Goal: Information Seeking & Learning: Learn about a topic

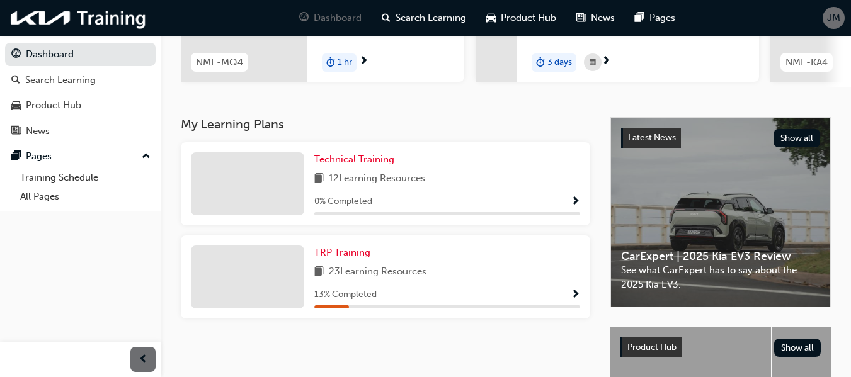
scroll to position [212, 0]
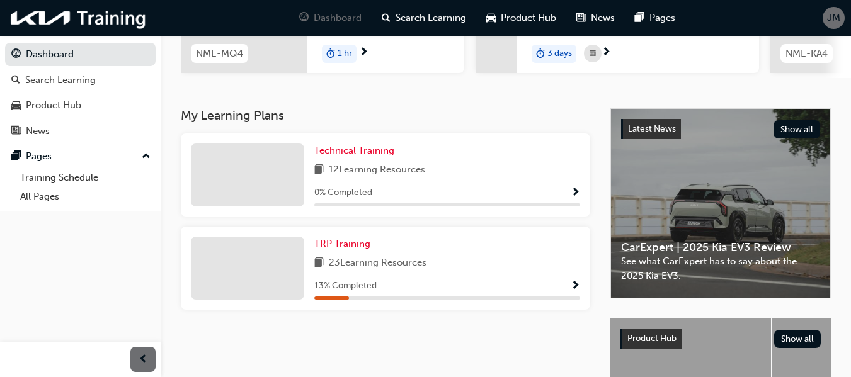
click at [237, 276] on div at bounding box center [247, 268] width 113 height 63
click at [336, 248] on span "TRP Training" at bounding box center [342, 243] width 56 height 11
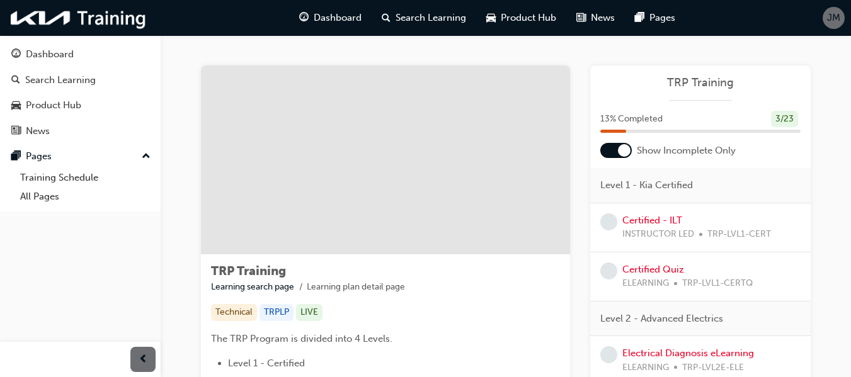
click at [610, 154] on div at bounding box center [615, 150] width 31 height 15
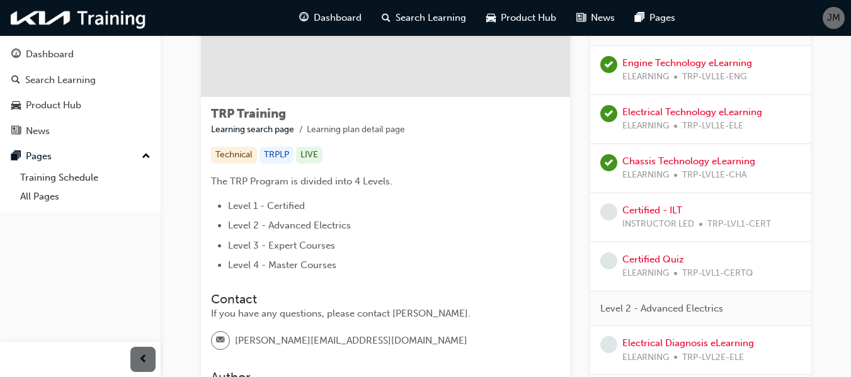
scroll to position [209, 0]
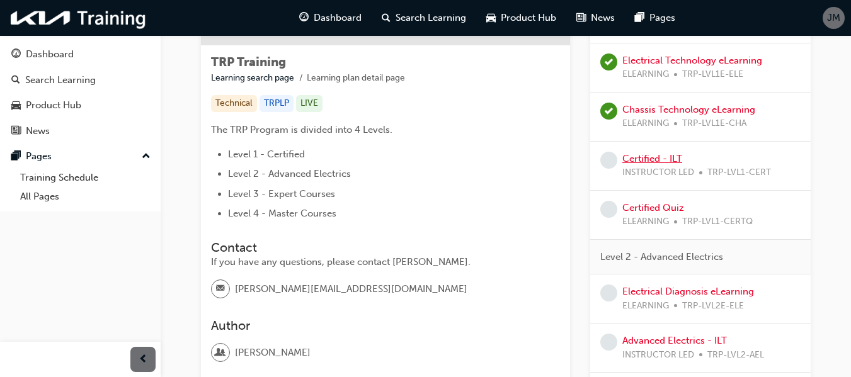
click at [648, 157] on link "Certified - ILT" at bounding box center [652, 158] width 60 height 11
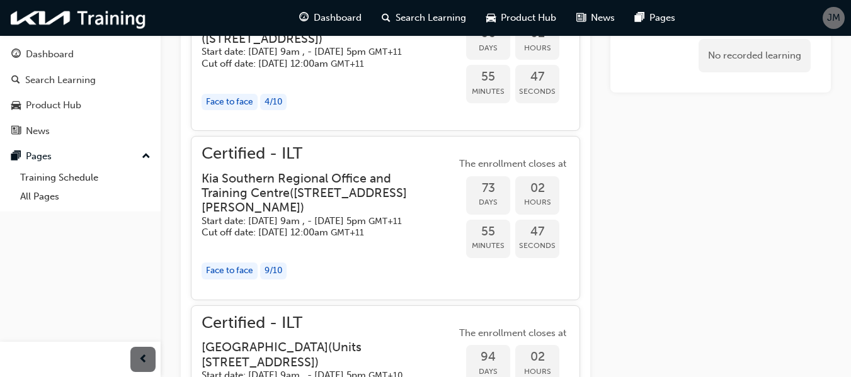
scroll to position [949, 0]
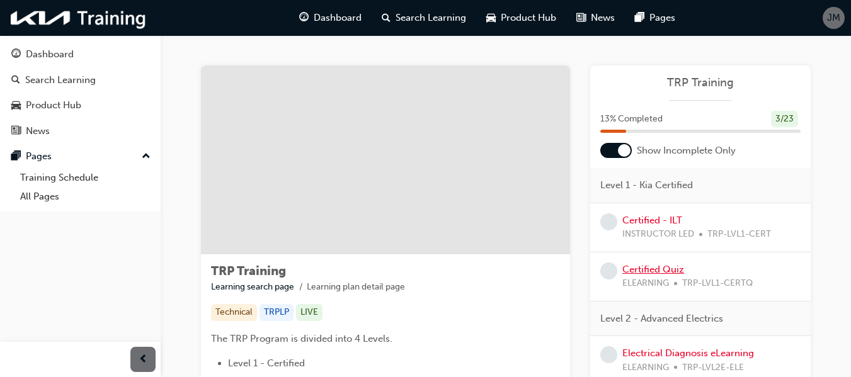
click at [636, 268] on link "Certified Quiz" at bounding box center [653, 269] width 62 height 11
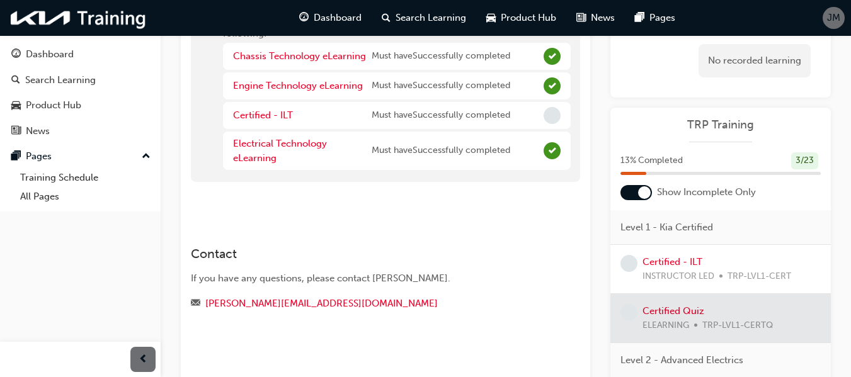
scroll to position [51, 0]
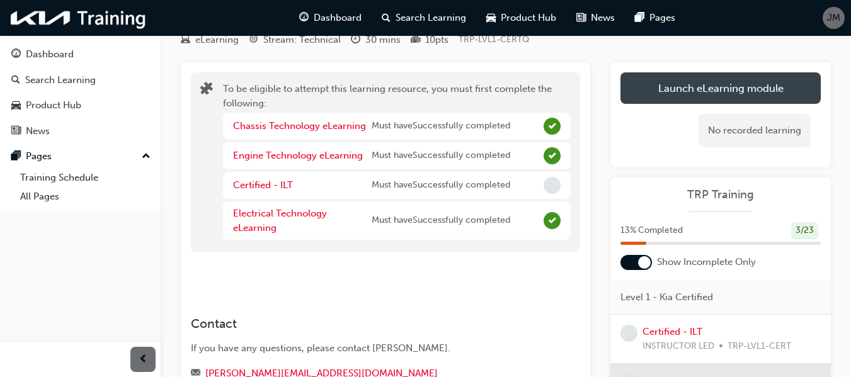
click at [659, 81] on button "Launch eLearning module" at bounding box center [720, 87] width 200 height 31
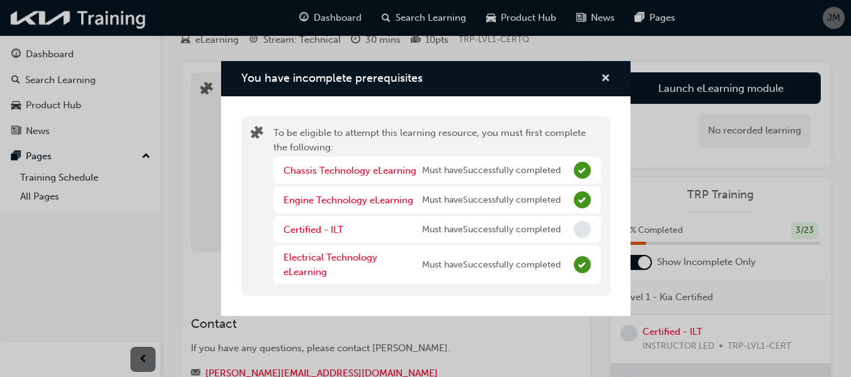
click at [610, 77] on span "cross-icon" at bounding box center [605, 79] width 9 height 11
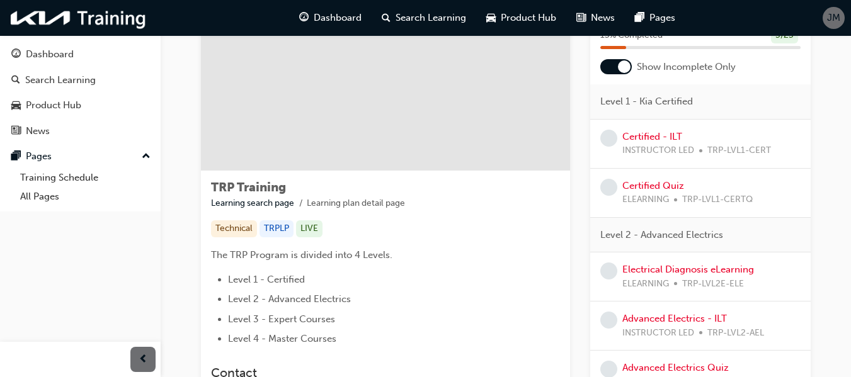
scroll to position [103, 0]
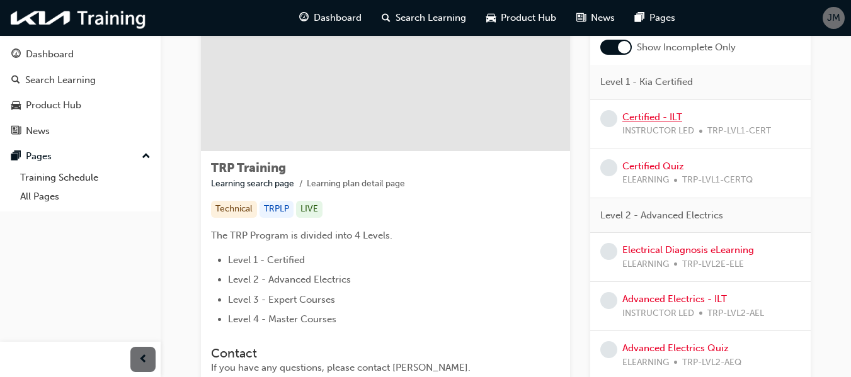
click at [674, 117] on link "Certified - ILT" at bounding box center [652, 116] width 60 height 11
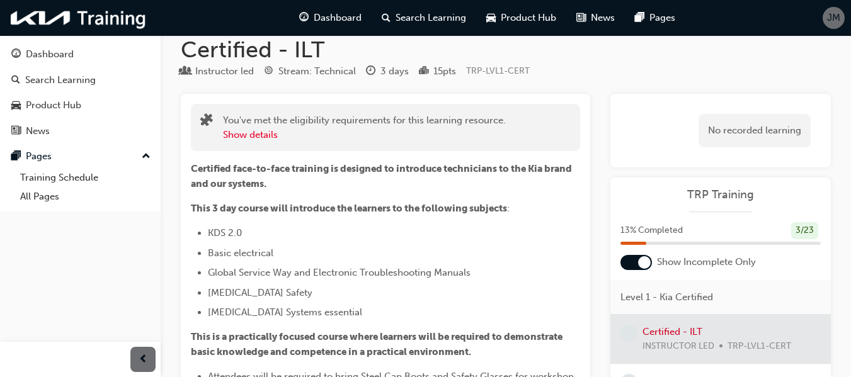
scroll to position [17, 0]
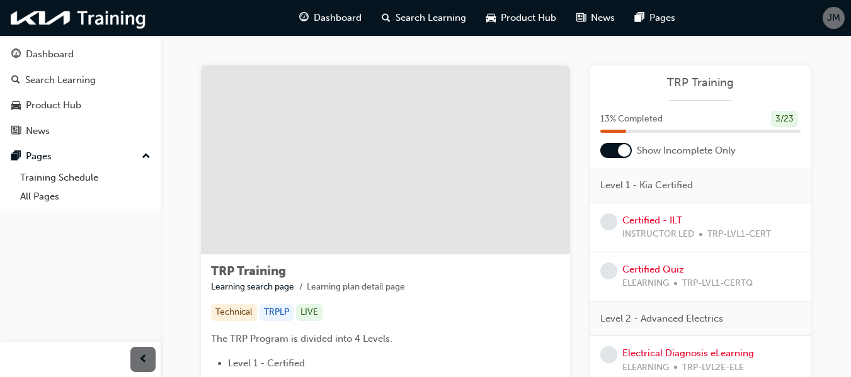
scroll to position [182, 0]
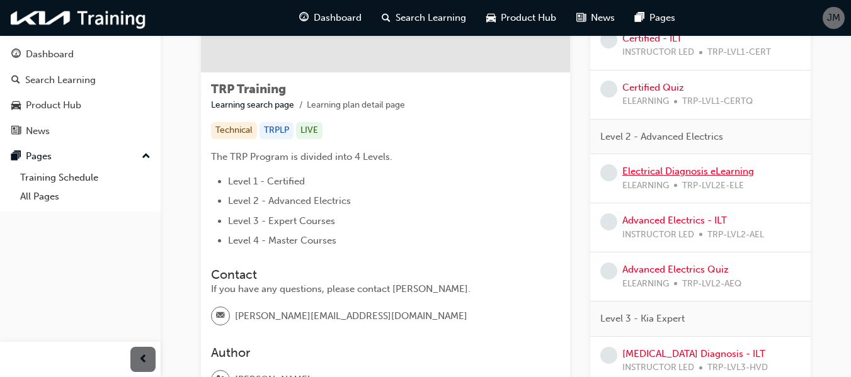
click at [700, 176] on link "Electrical Diagnosis eLearning" at bounding box center [688, 171] width 132 height 11
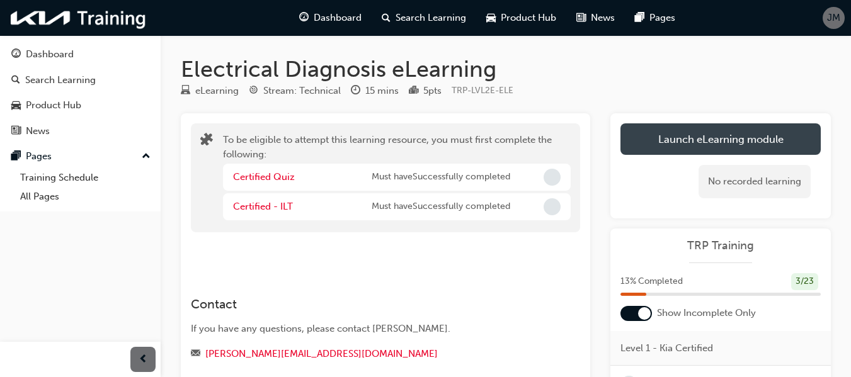
click at [730, 151] on button "Launch eLearning module" at bounding box center [720, 138] width 200 height 31
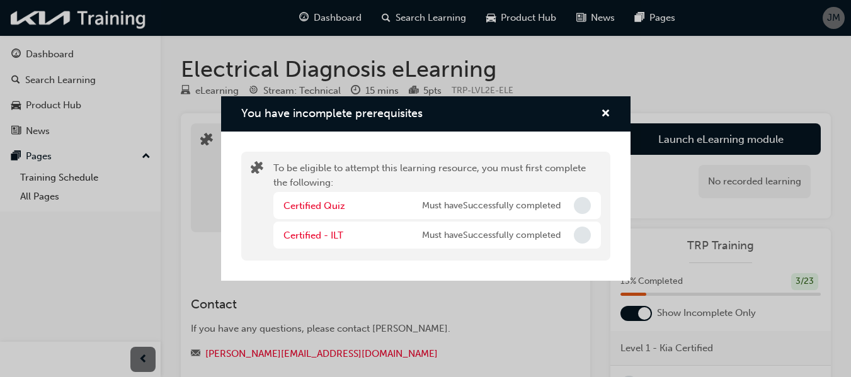
click at [564, 201] on div "Certified Quiz Must have Successfully completed" at bounding box center [437, 205] width 328 height 27
click at [601, 122] on button "You have incomplete prerequisites" at bounding box center [605, 114] width 9 height 16
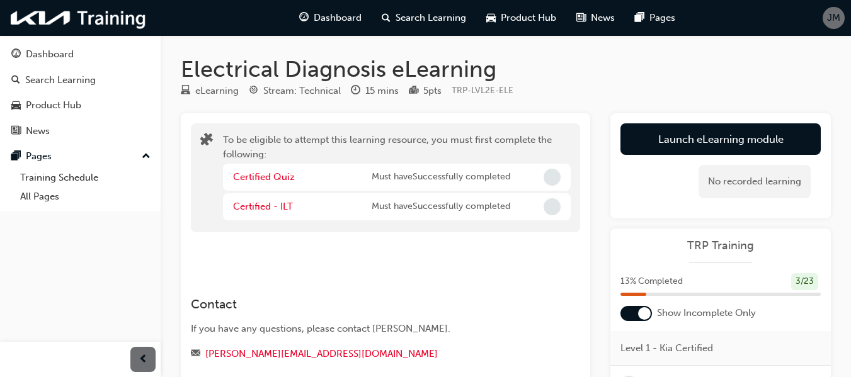
click at [6, 351] on div at bounding box center [80, 359] width 161 height 35
click at [65, 56] on div "Dashboard" at bounding box center [50, 54] width 48 height 14
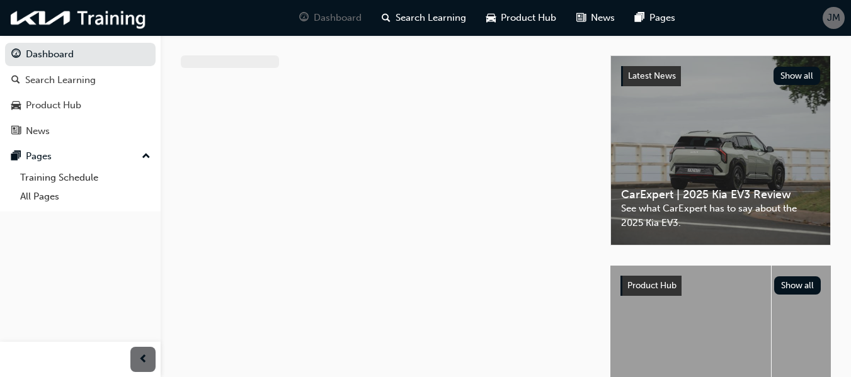
click at [528, 113] on div at bounding box center [396, 250] width 430 height 391
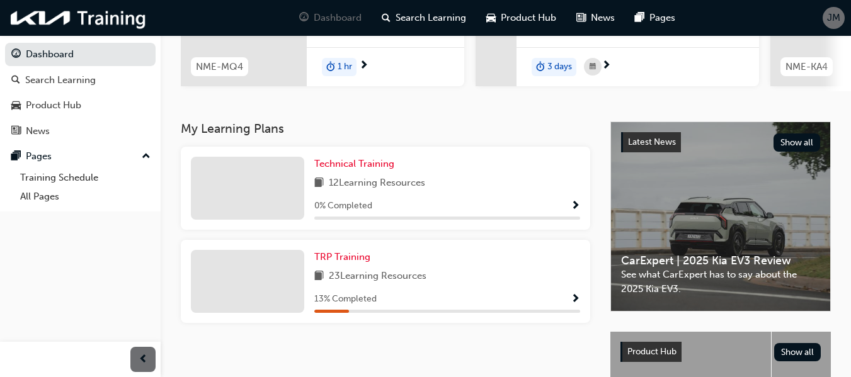
scroll to position [207, 0]
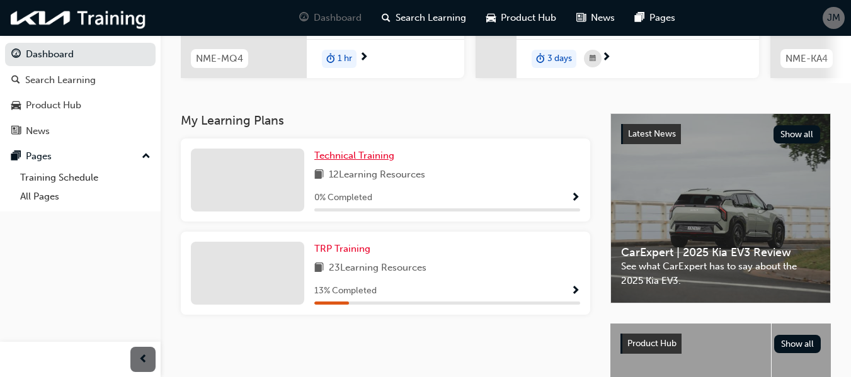
click at [354, 155] on span "Technical Training" at bounding box center [354, 155] width 80 height 11
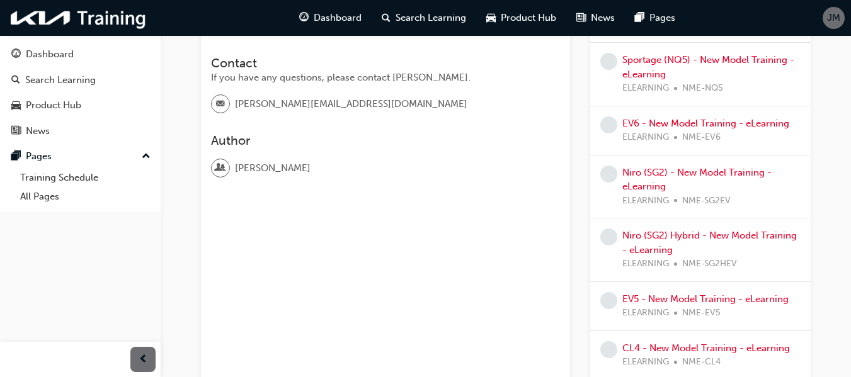
scroll to position [309, 0]
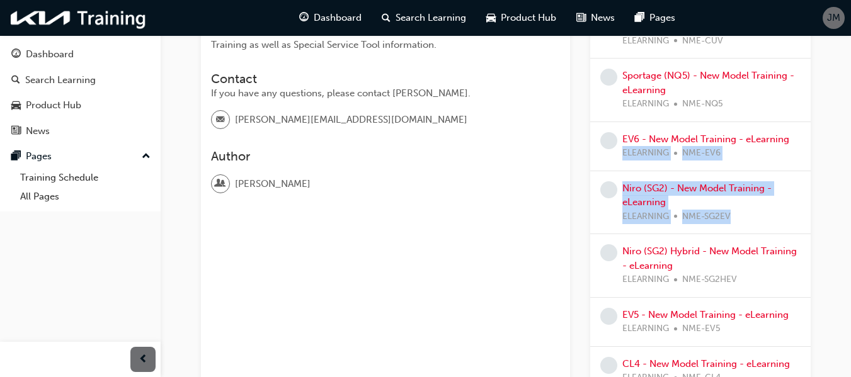
drag, startPoint x: 807, startPoint y: 222, endPoint x: 860, endPoint y: 135, distance: 102.3
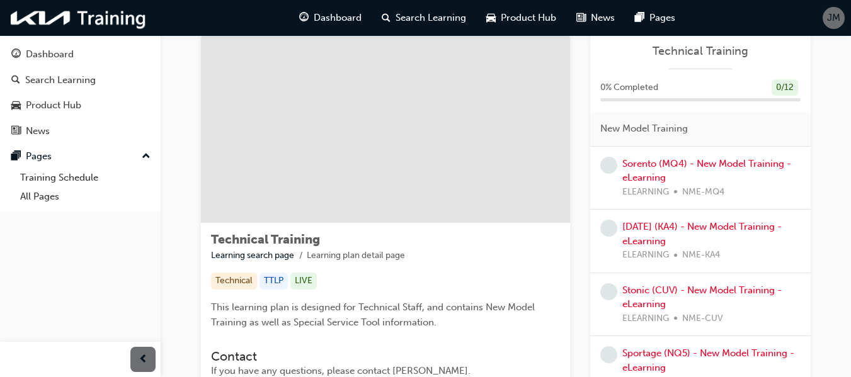
scroll to position [25, 0]
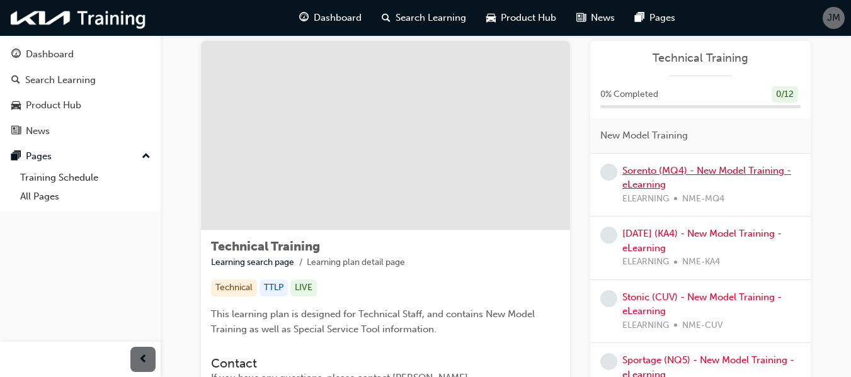
click at [728, 174] on link "Sorento (MQ4) - New Model Training - eLearning" at bounding box center [706, 178] width 169 height 26
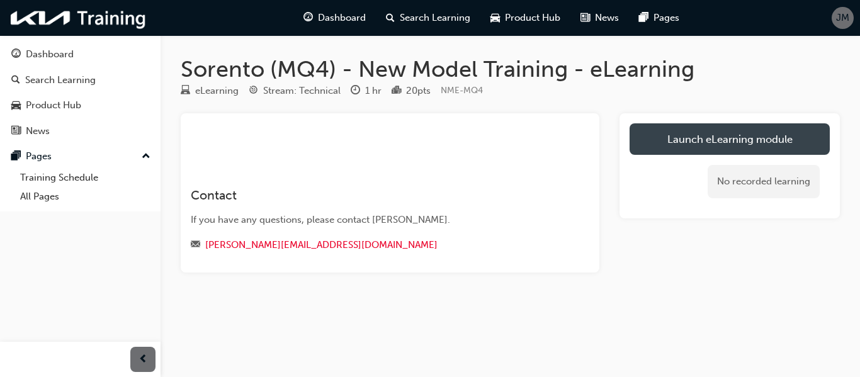
click at [728, 148] on link "Launch eLearning module" at bounding box center [730, 138] width 200 height 31
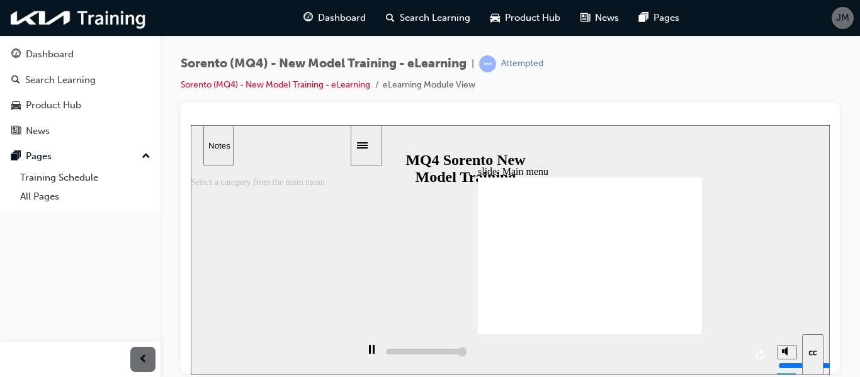
type input "5000"
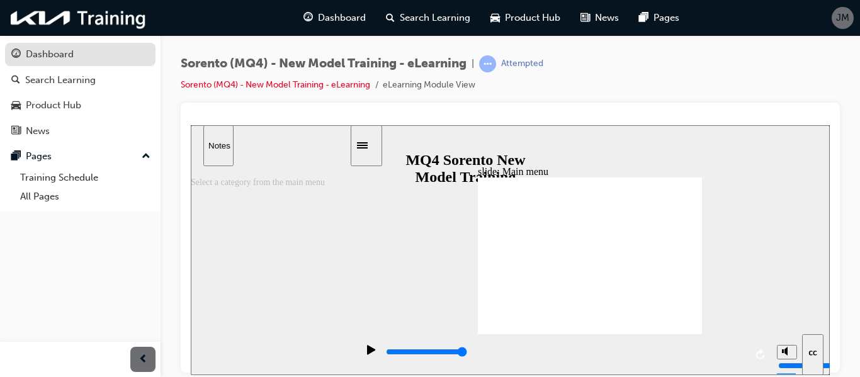
click at [33, 54] on div "Dashboard" at bounding box center [50, 54] width 48 height 14
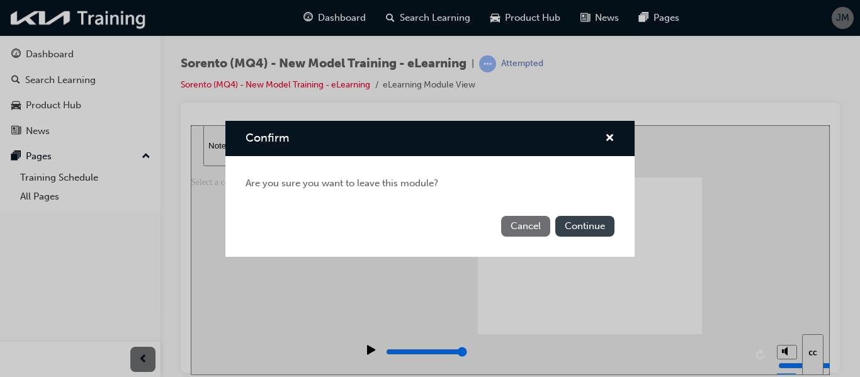
click at [579, 227] on button "Continue" at bounding box center [585, 226] width 59 height 21
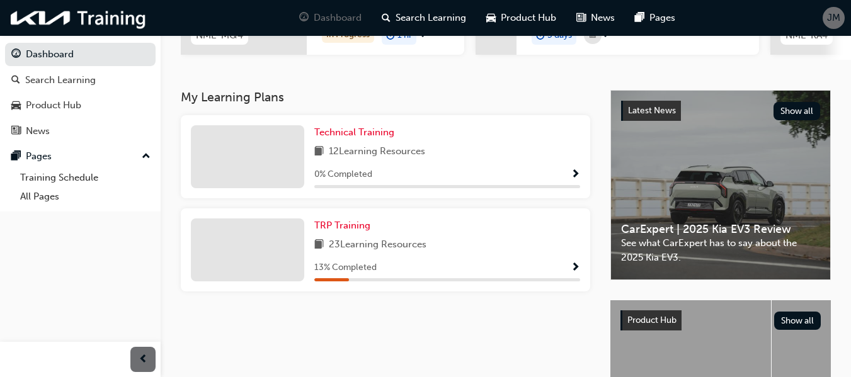
scroll to position [232, 0]
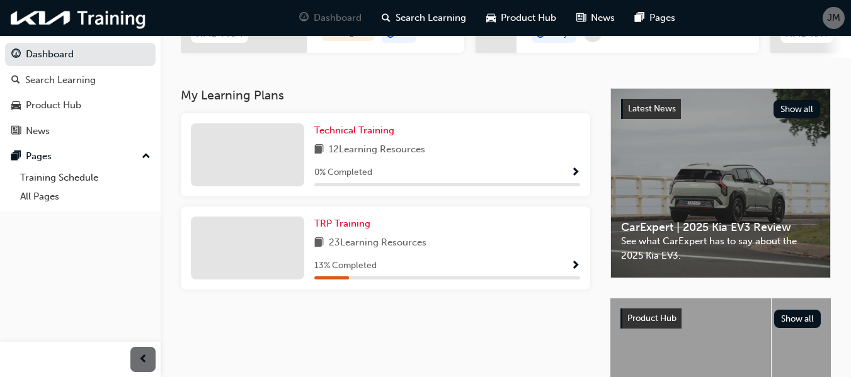
click at [204, 277] on div at bounding box center [247, 248] width 113 height 63
click at [193, 266] on div at bounding box center [247, 248] width 113 height 63
click at [358, 229] on span "TRP Training" at bounding box center [342, 223] width 56 height 11
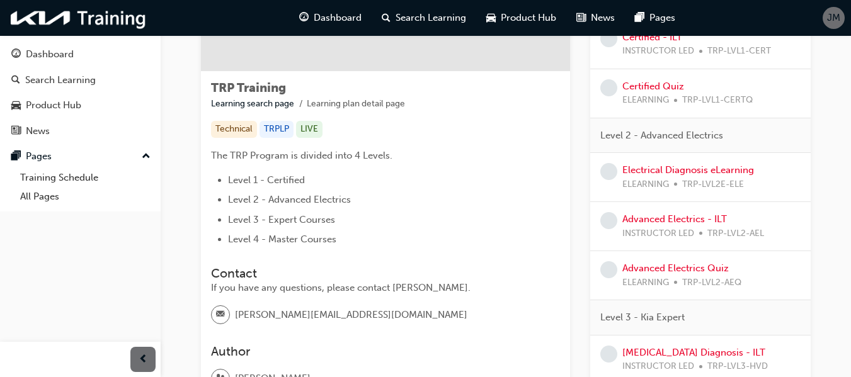
scroll to position [184, 0]
click at [77, 49] on div "Dashboard" at bounding box center [80, 55] width 138 height 16
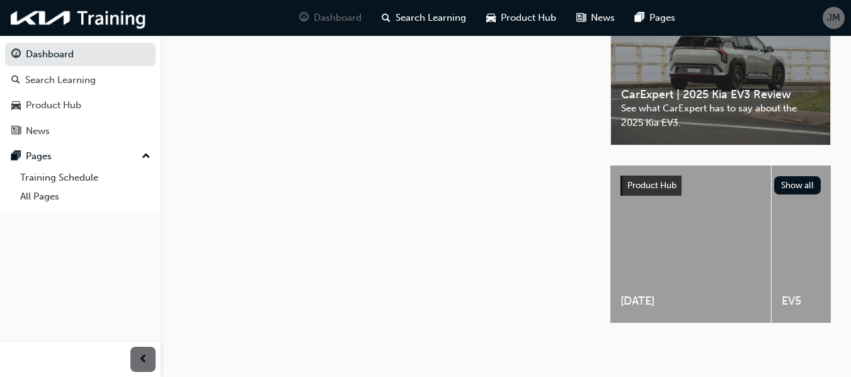
scroll to position [184, 0]
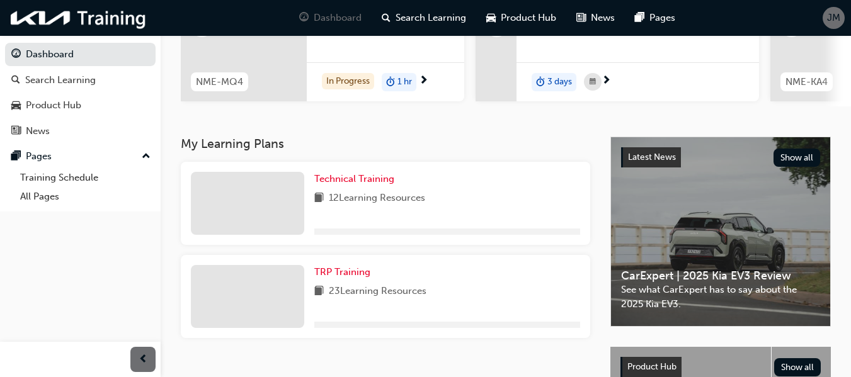
click at [832, 19] on span "JM" at bounding box center [833, 18] width 13 height 14
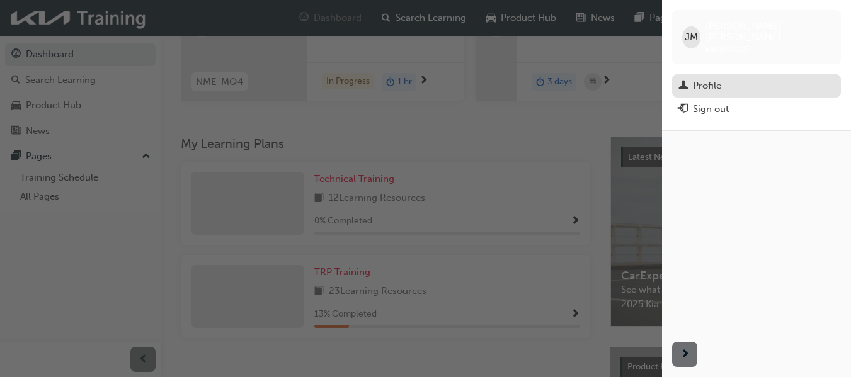
click at [704, 79] on div "Profile" at bounding box center [707, 86] width 28 height 14
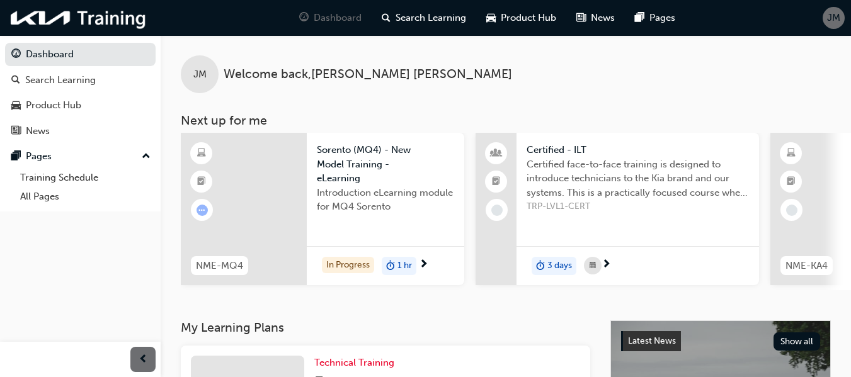
click at [827, 28] on button "JM" at bounding box center [834, 18] width 22 height 22
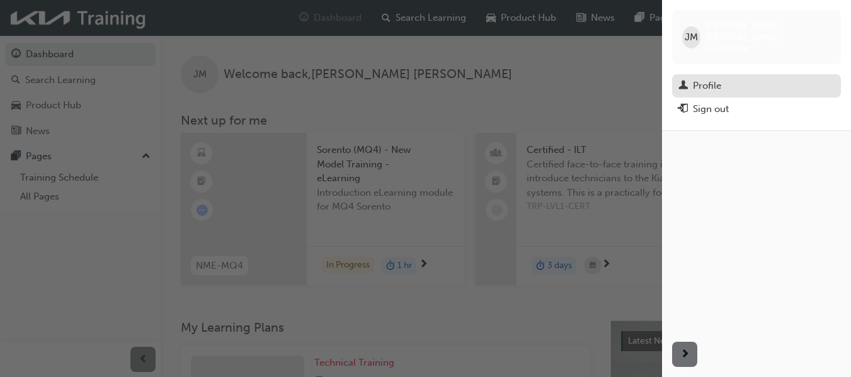
click at [728, 78] on div "Profile" at bounding box center [756, 86] width 156 height 16
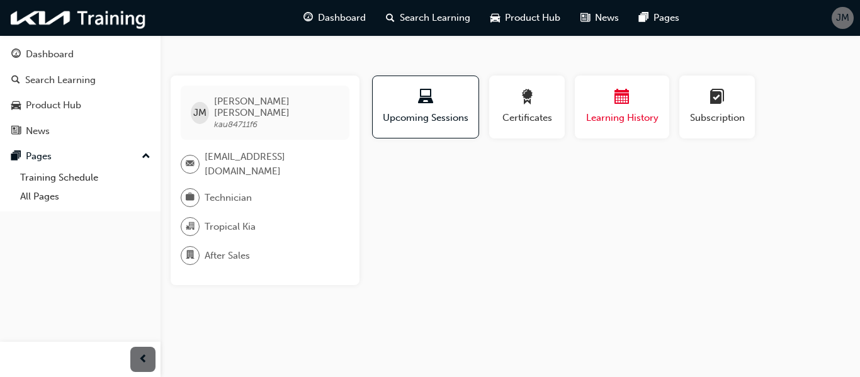
click at [646, 117] on span "Learning History" at bounding box center [623, 118] width 76 height 14
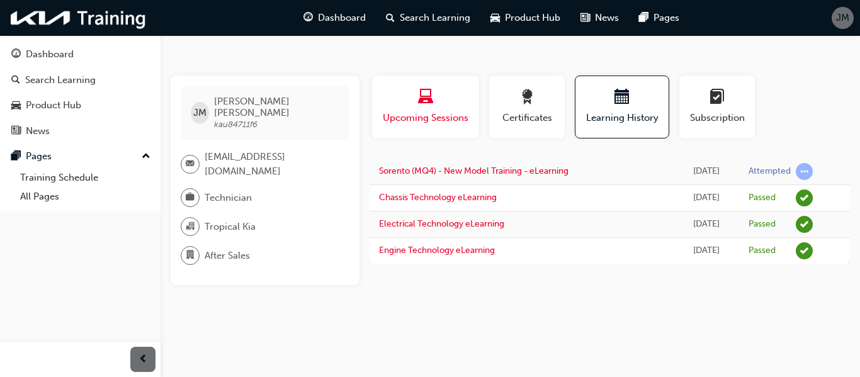
click at [460, 129] on button "Upcoming Sessions" at bounding box center [425, 107] width 107 height 63
